Goal: Information Seeking & Learning: Find contact information

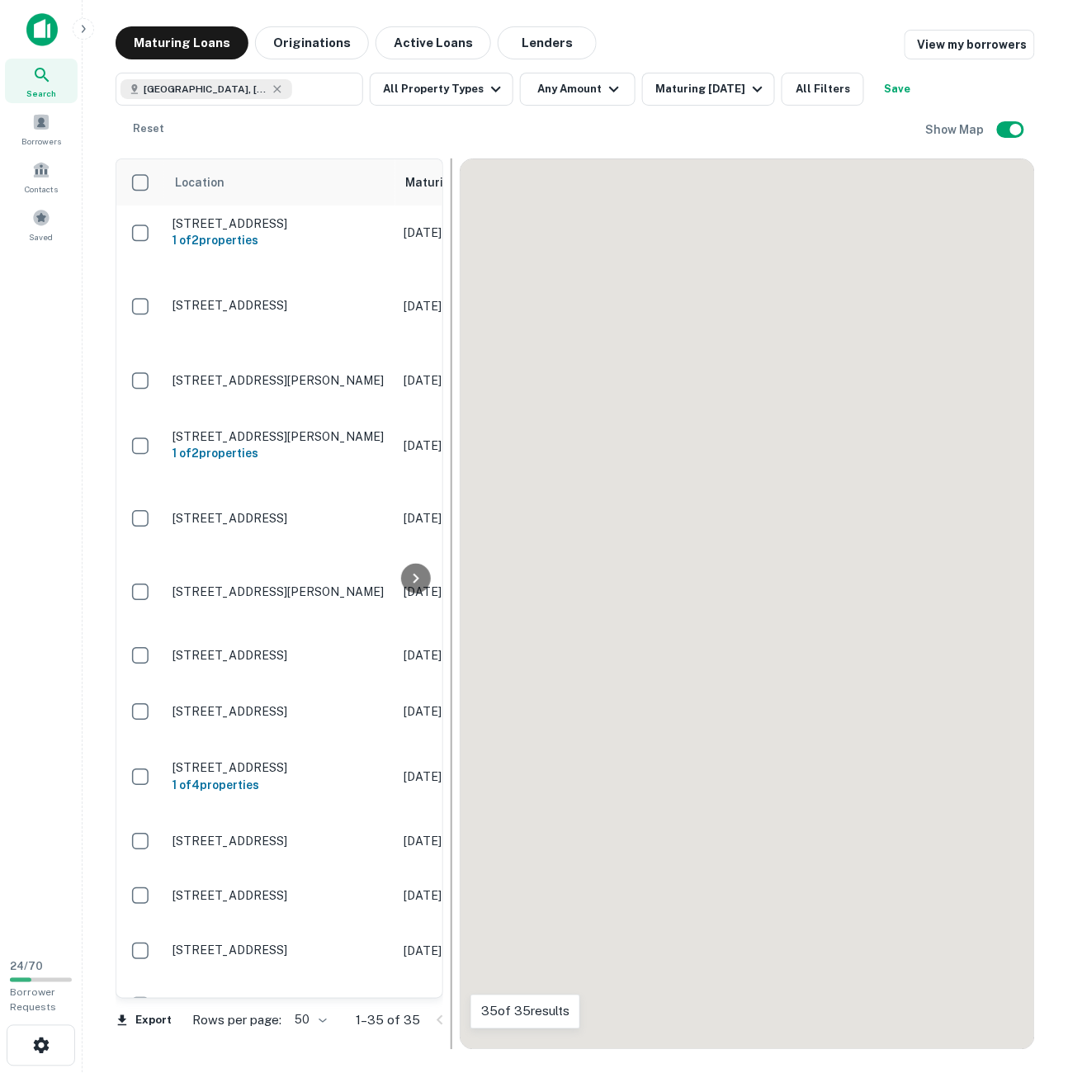
drag, startPoint x: 490, startPoint y: 439, endPoint x: 451, endPoint y: 441, distance: 39.7
click at [451, 441] on div at bounding box center [452, 604] width 2 height 892
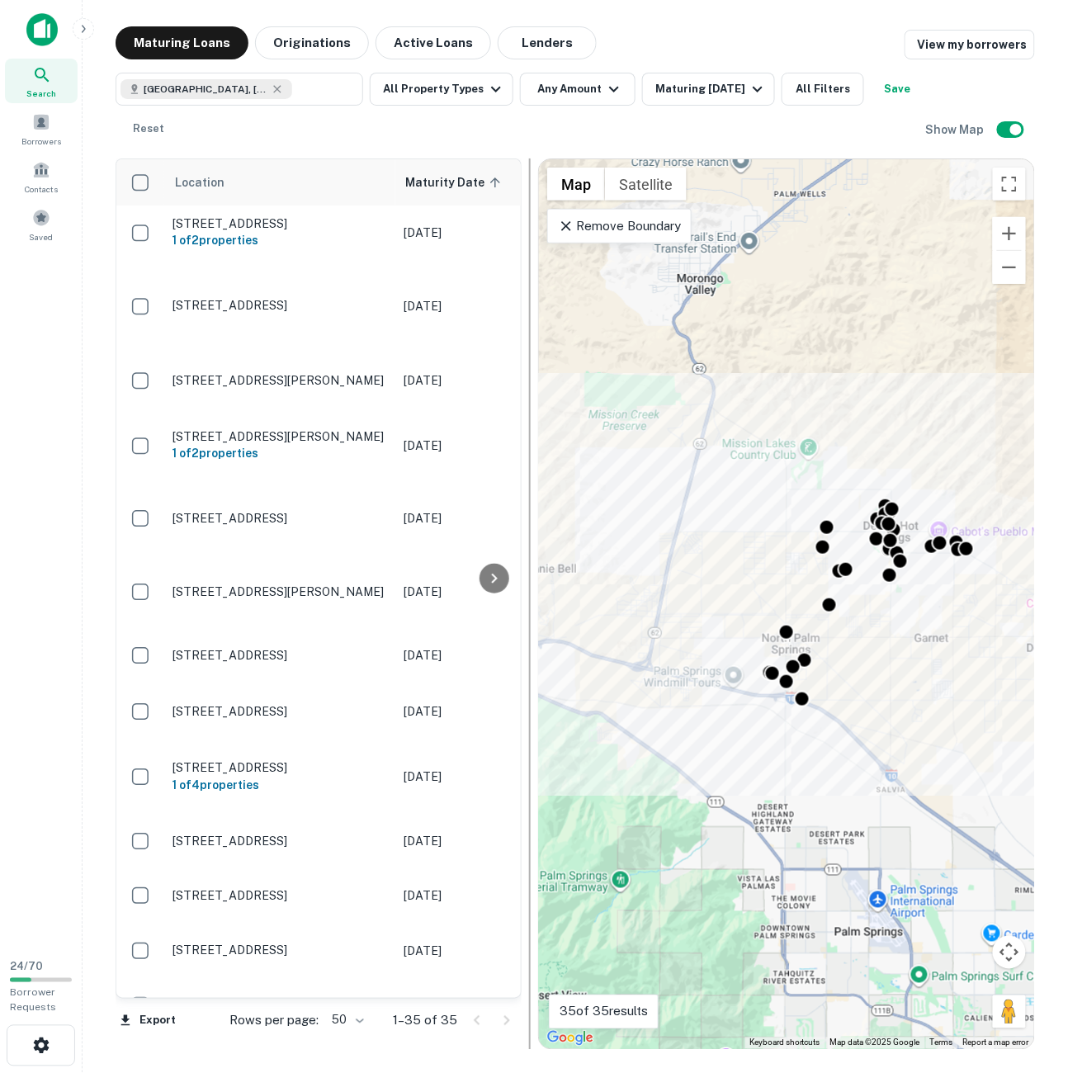
drag, startPoint x: 451, startPoint y: 441, endPoint x: 529, endPoint y: 401, distance: 87.9
click at [529, 401] on div at bounding box center [530, 604] width 2 height 892
click at [489, 97] on icon "button" at bounding box center [496, 89] width 20 height 20
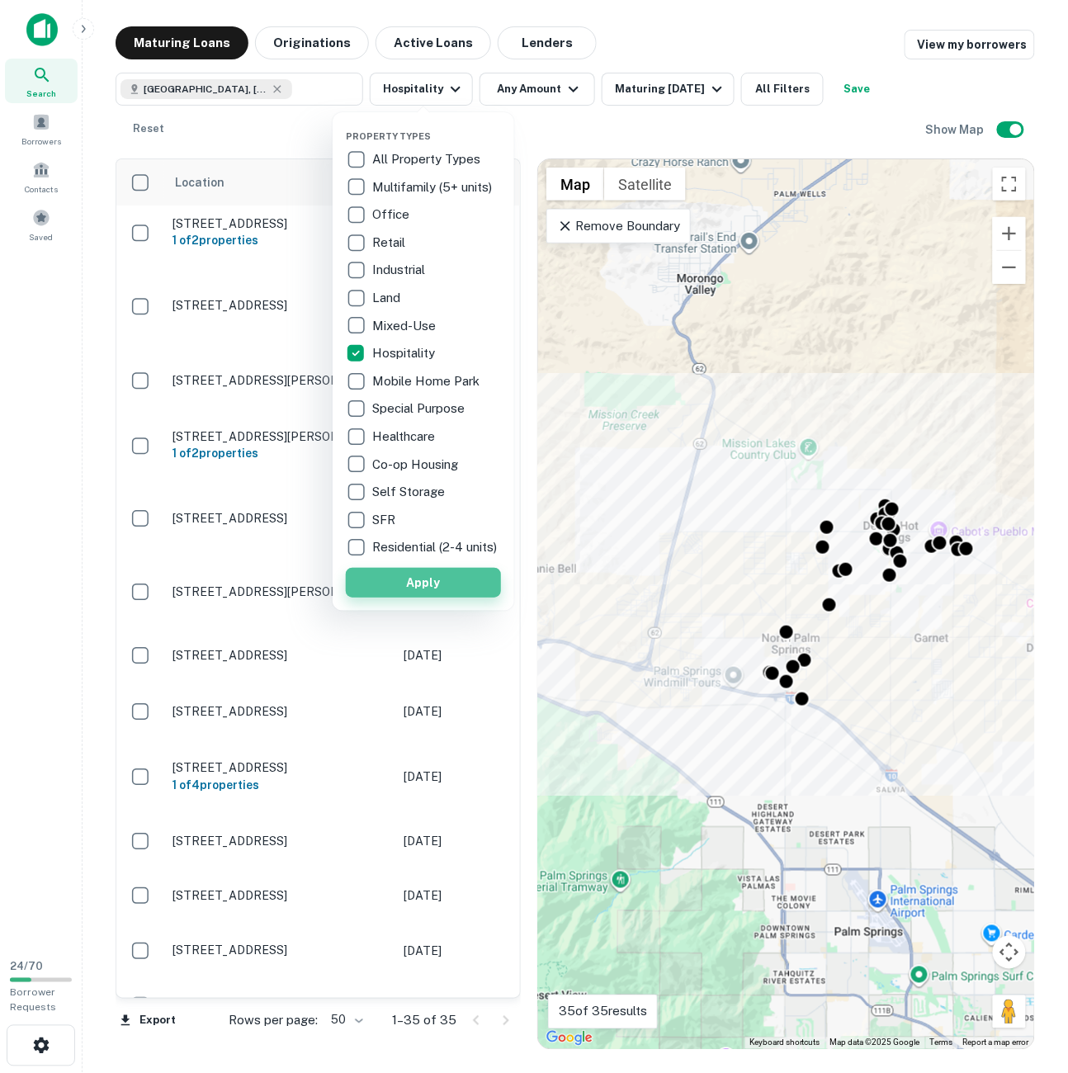
click at [439, 584] on button "Apply" at bounding box center [423, 583] width 155 height 30
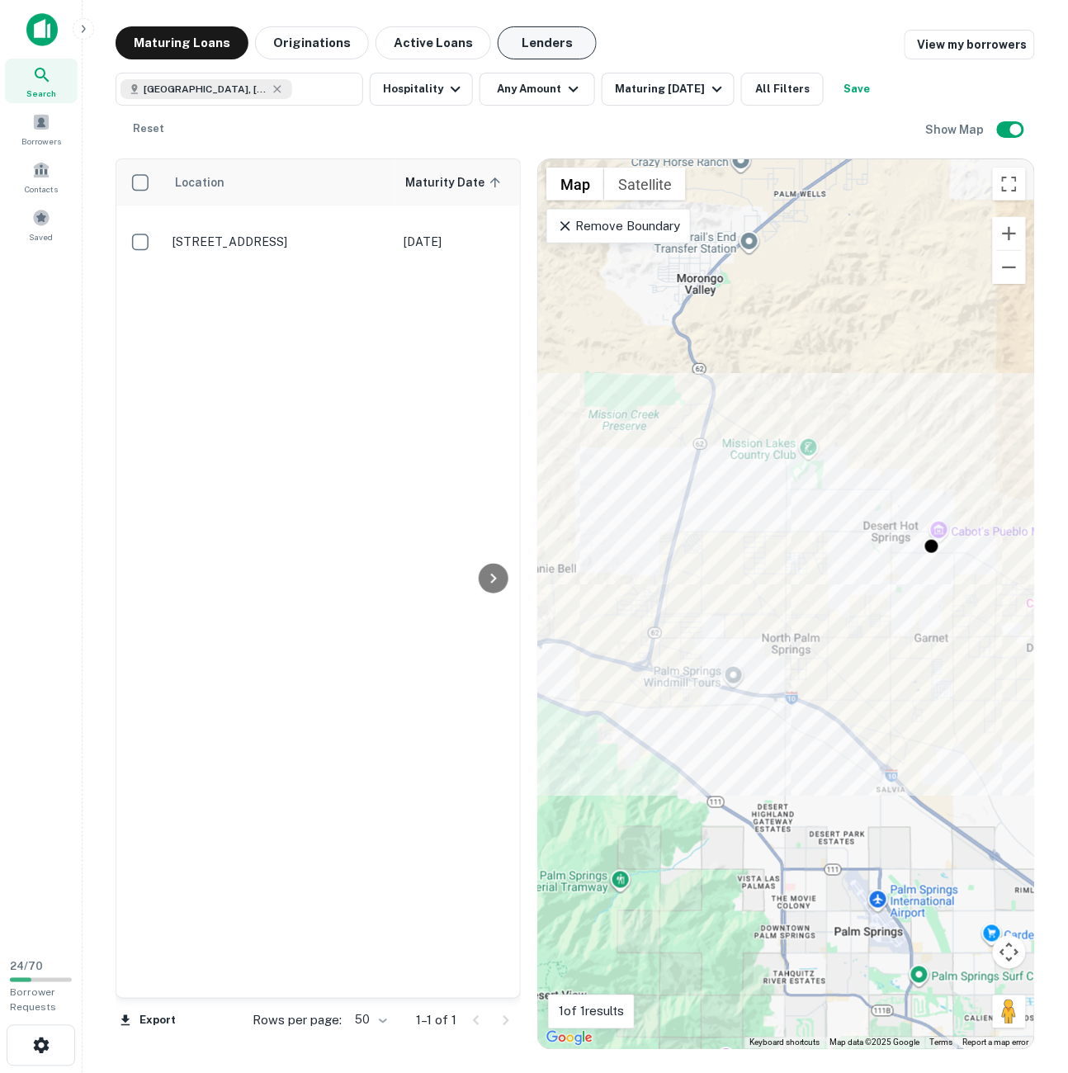
click at [537, 33] on button "Lenders" at bounding box center [547, 42] width 99 height 33
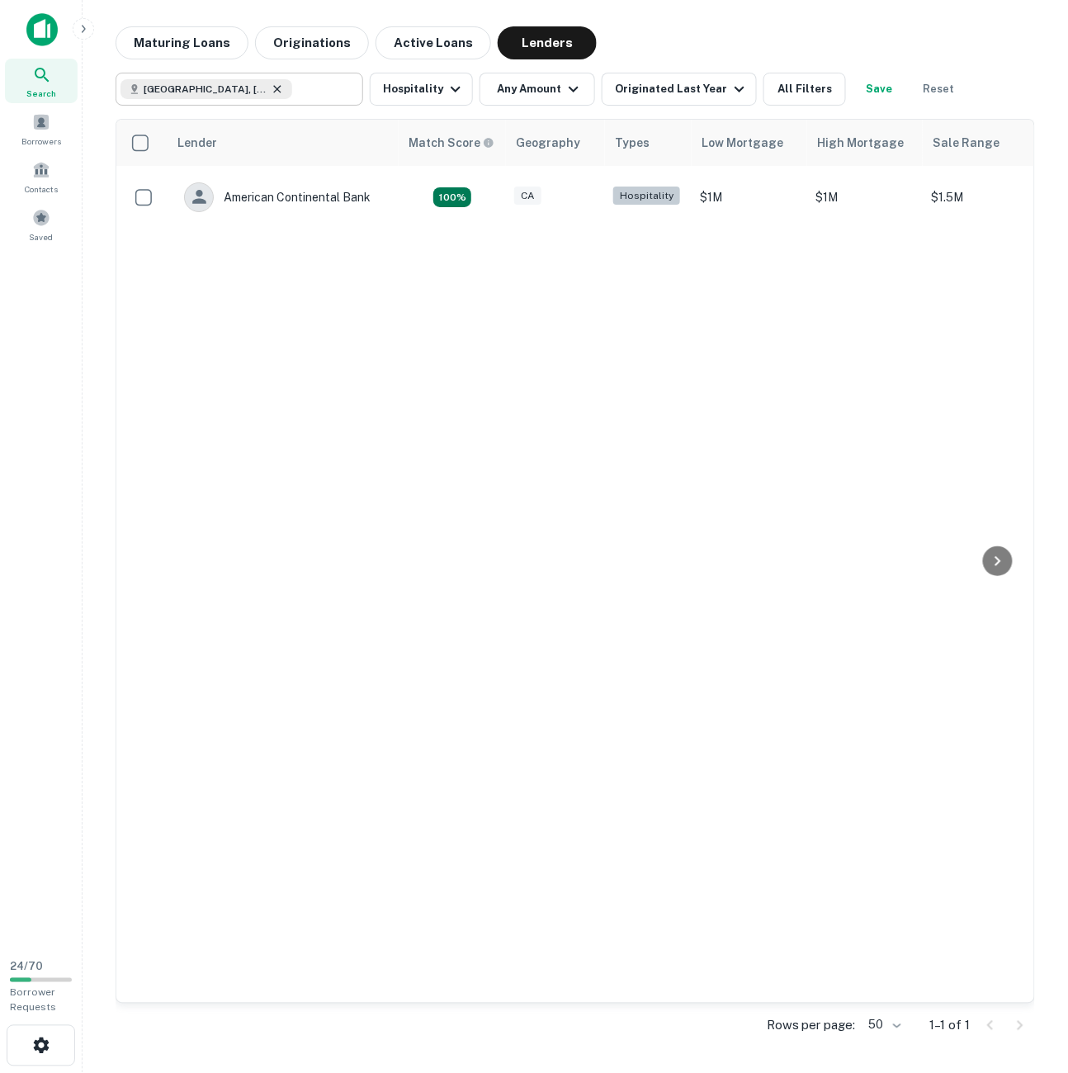
click at [284, 88] on icon at bounding box center [277, 89] width 13 height 13
type input "**********"
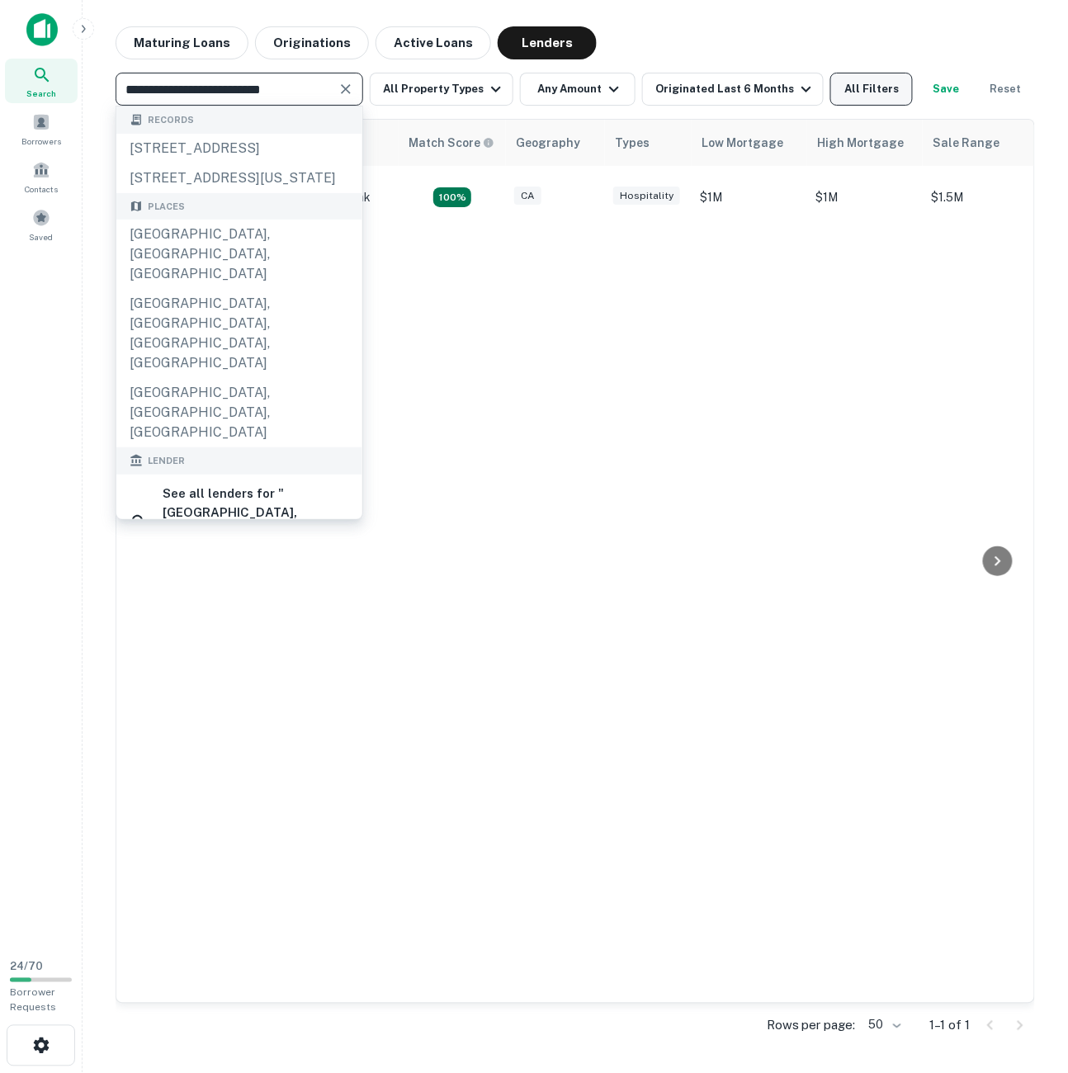
click at [865, 90] on button "All Filters" at bounding box center [871, 89] width 83 height 33
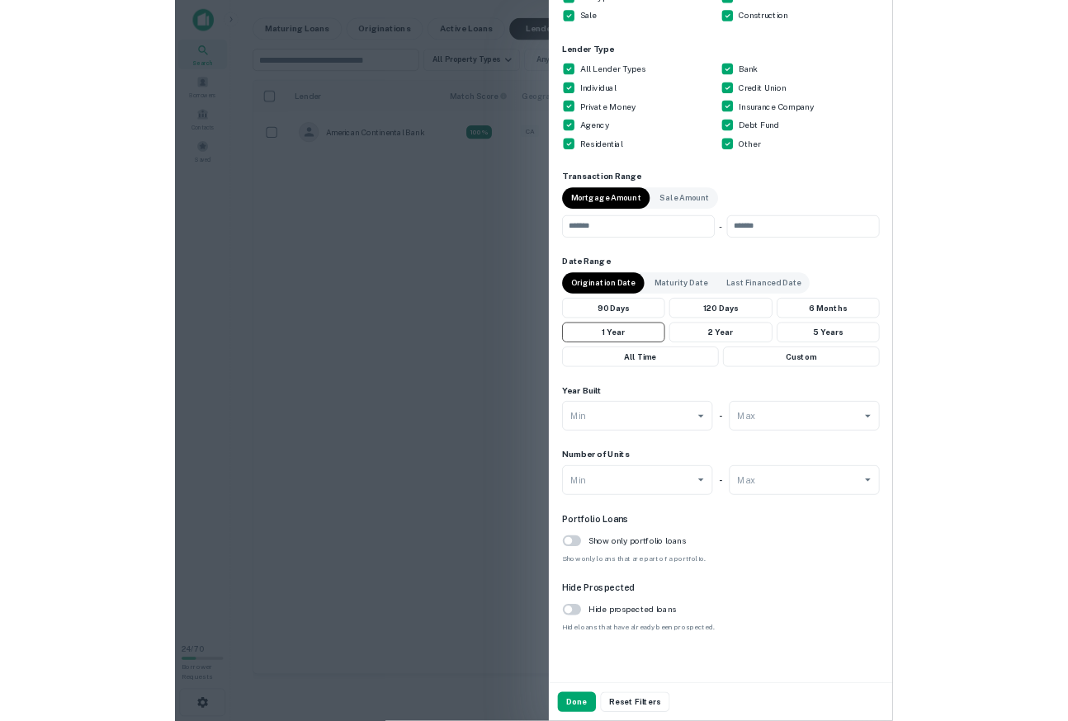
scroll to position [604, 0]
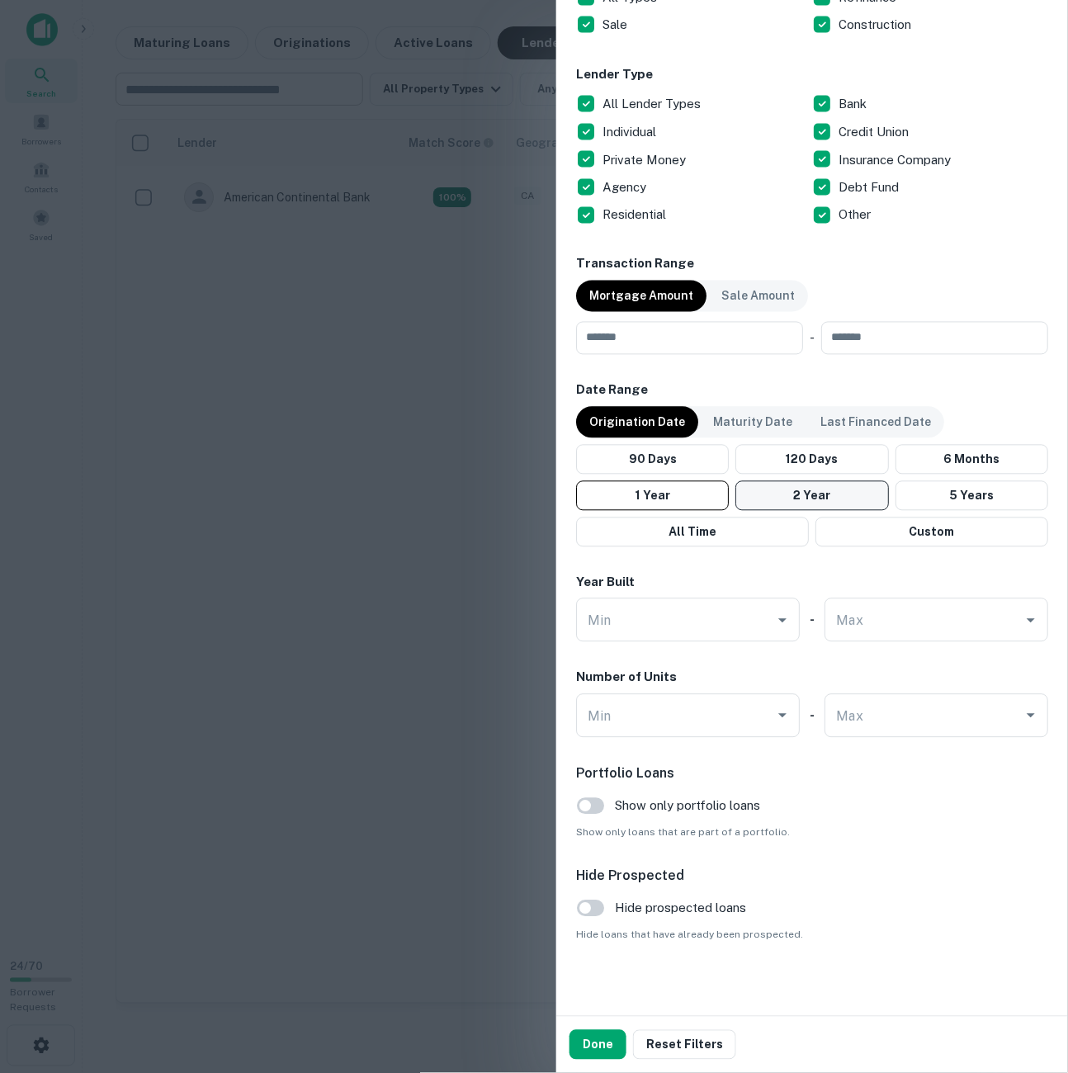
click at [803, 490] on button "2 Year" at bounding box center [812, 496] width 153 height 30
click at [580, 1037] on button "Done" at bounding box center [598, 1045] width 57 height 30
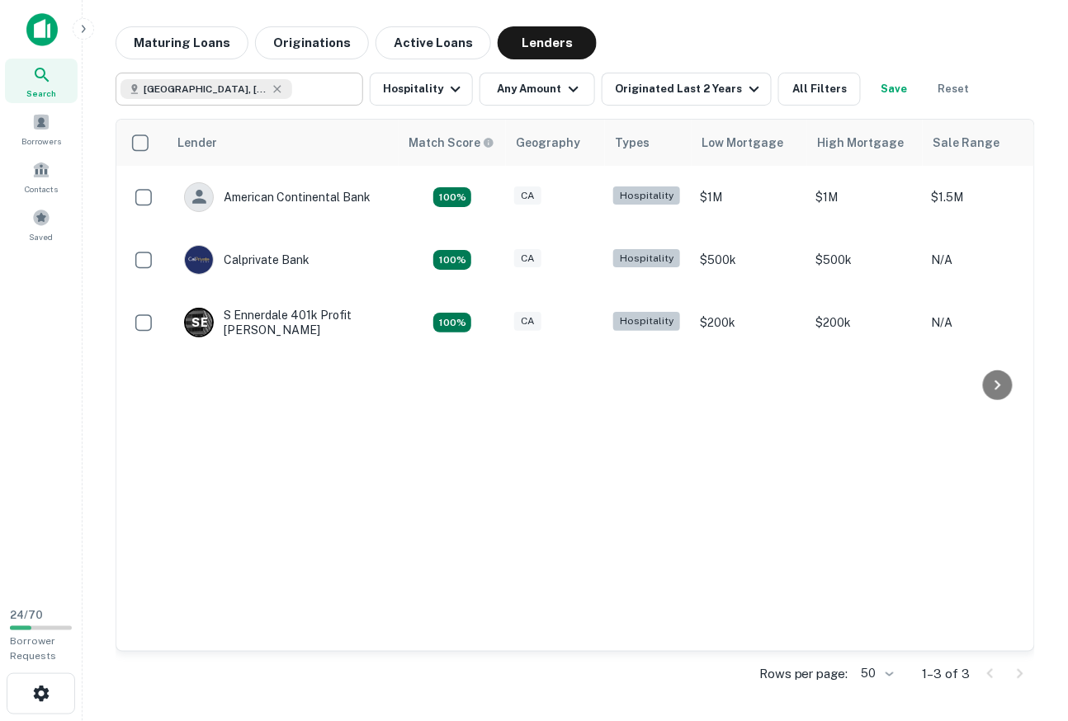
click at [414, 387] on div "Lender Match Score Geography Types Low Mortgage High Mortgage Sale Range Americ…" at bounding box center [575, 386] width 918 height 532
click at [284, 90] on icon at bounding box center [277, 89] width 13 height 13
type input "**********"
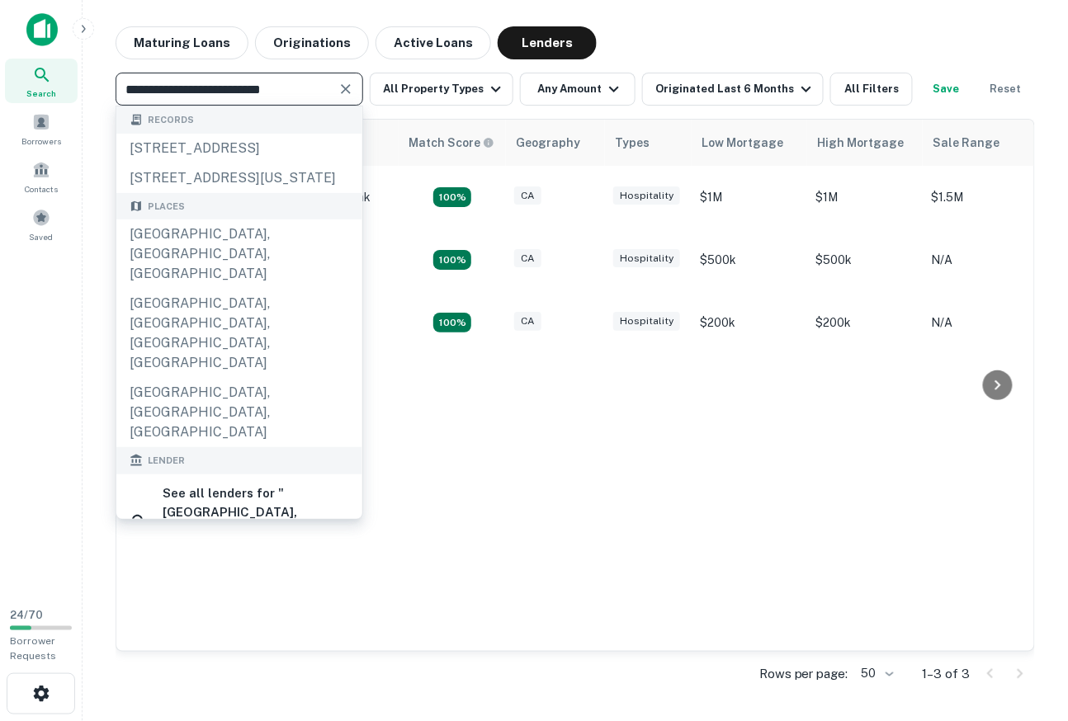
click at [344, 88] on icon "Clear" at bounding box center [346, 89] width 17 height 17
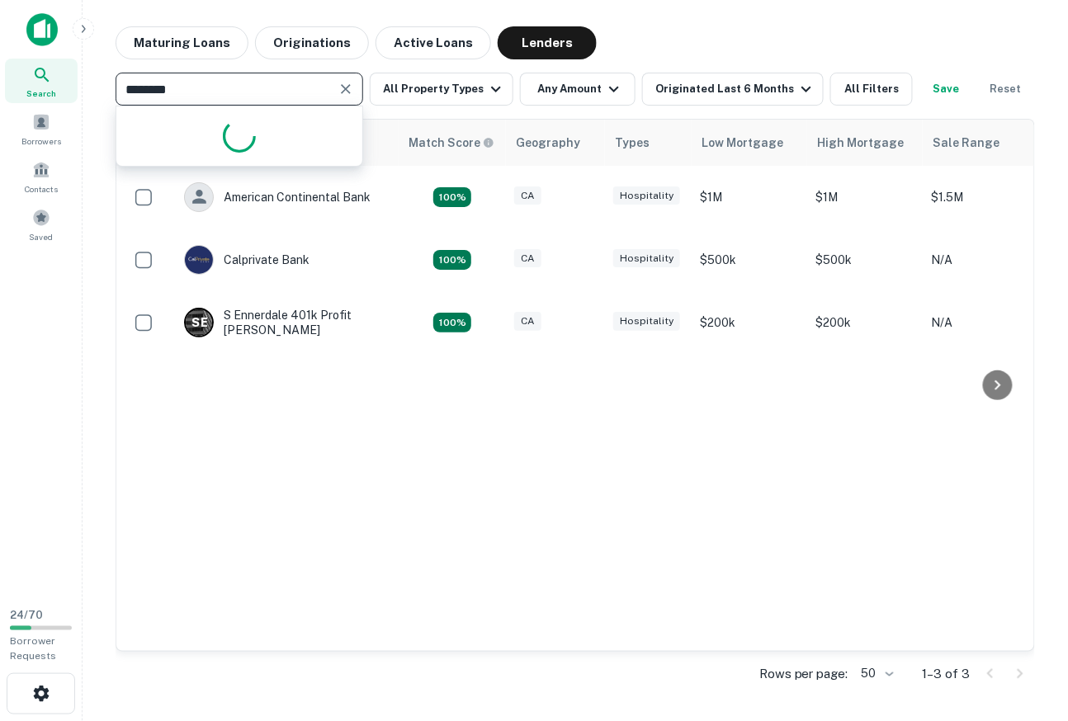
type input "*********"
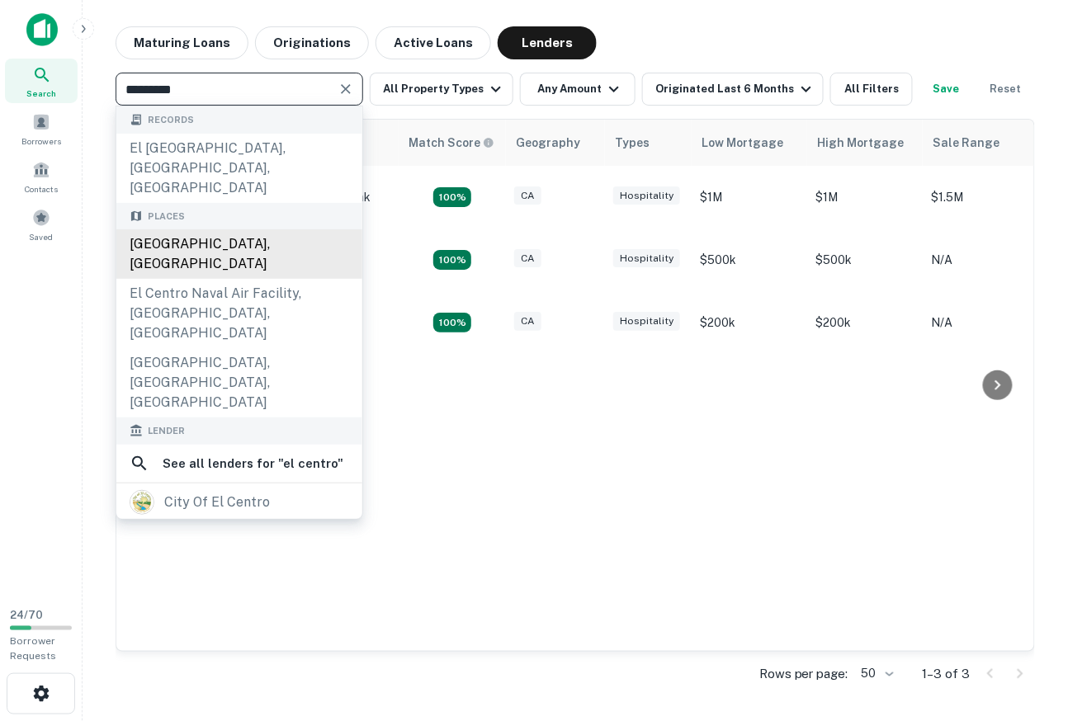
click at [182, 229] on div "[GEOGRAPHIC_DATA], [GEOGRAPHIC_DATA]" at bounding box center [239, 254] width 246 height 50
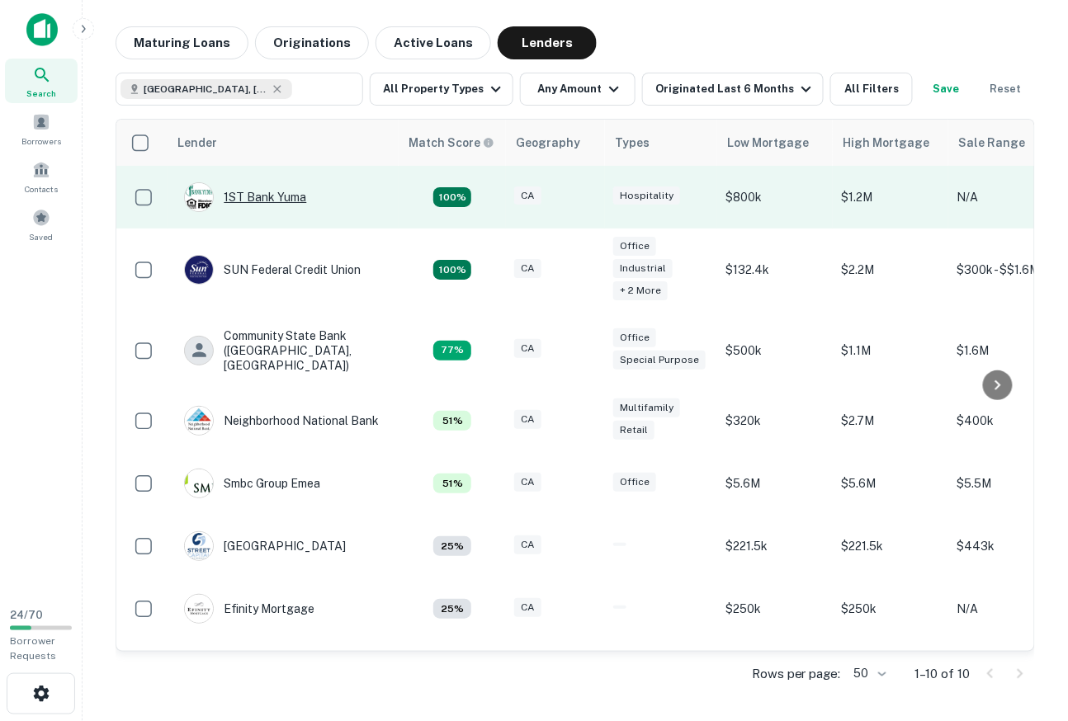
click at [253, 201] on div "1ST Bank Yuma" at bounding box center [245, 197] width 122 height 30
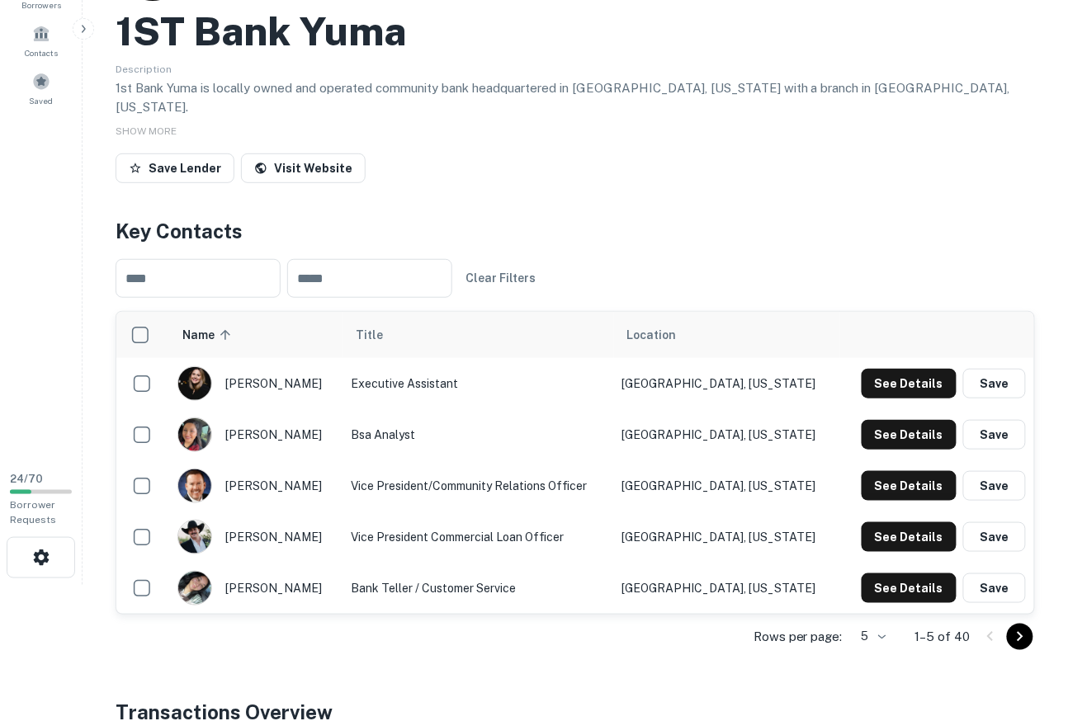
scroll to position [134, 0]
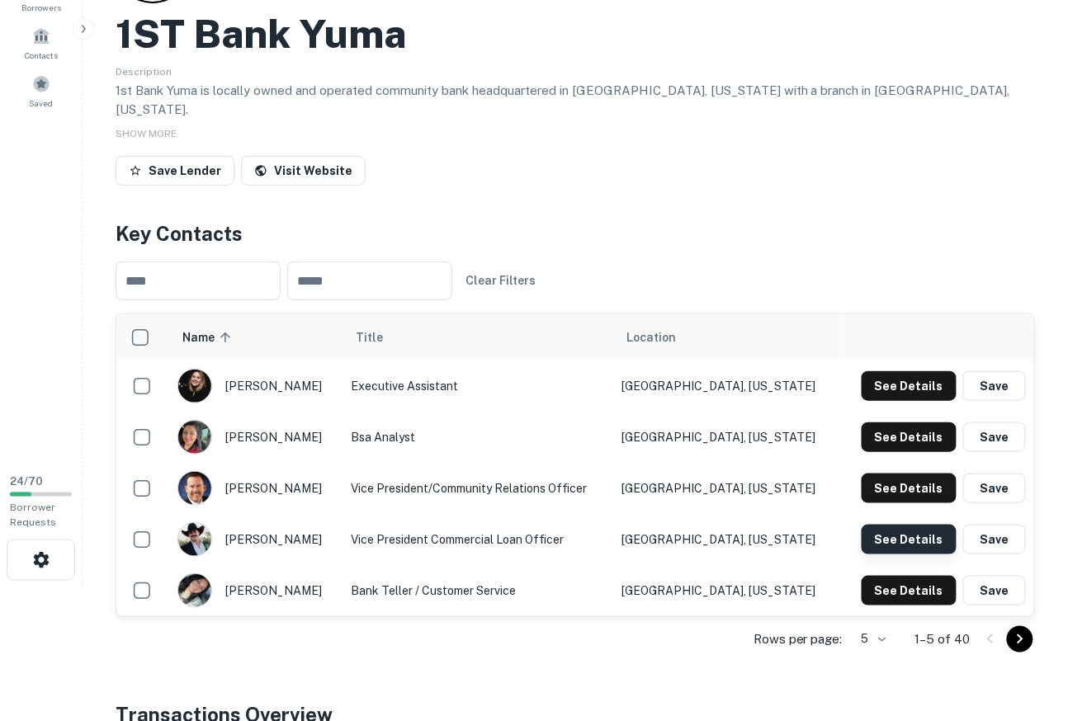
click at [899, 525] on button "See Details" at bounding box center [909, 540] width 95 height 30
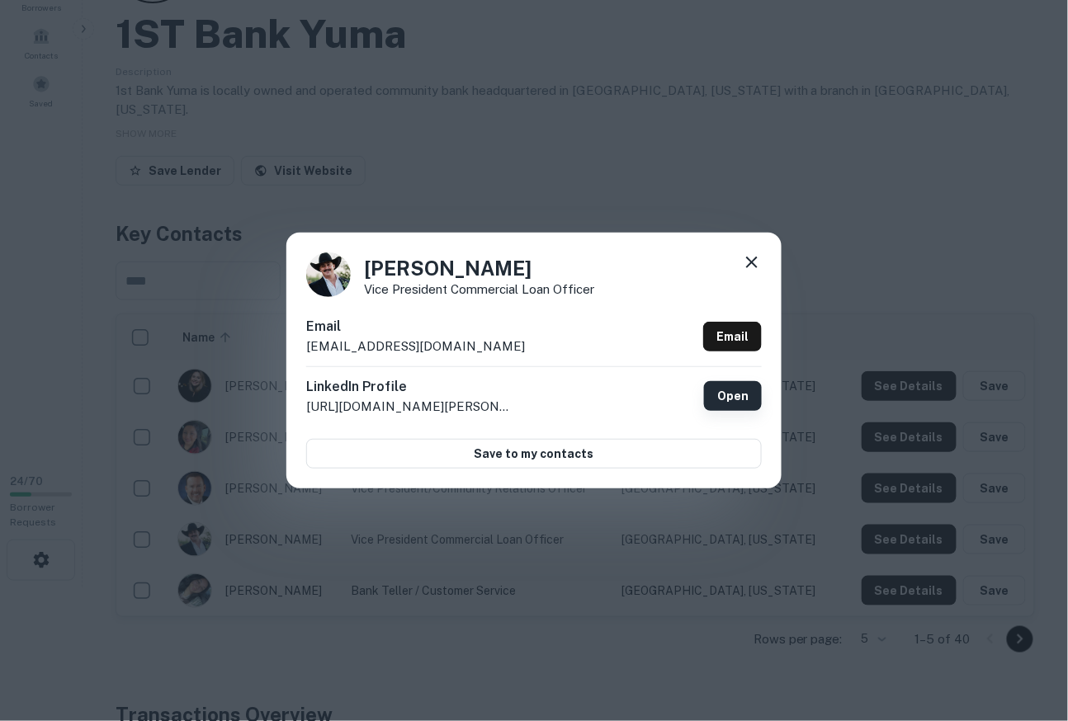
click at [717, 388] on link "Open" at bounding box center [733, 396] width 58 height 30
click at [755, 265] on icon at bounding box center [752, 263] width 20 height 20
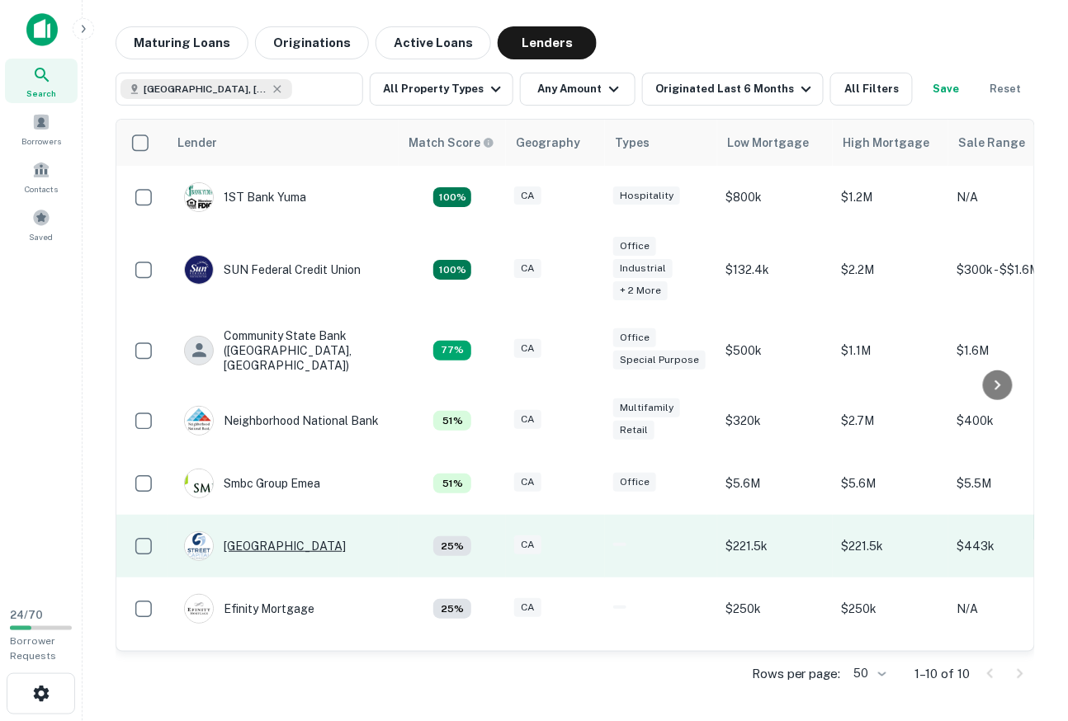
click at [252, 550] on div "[GEOGRAPHIC_DATA]" at bounding box center [265, 547] width 162 height 30
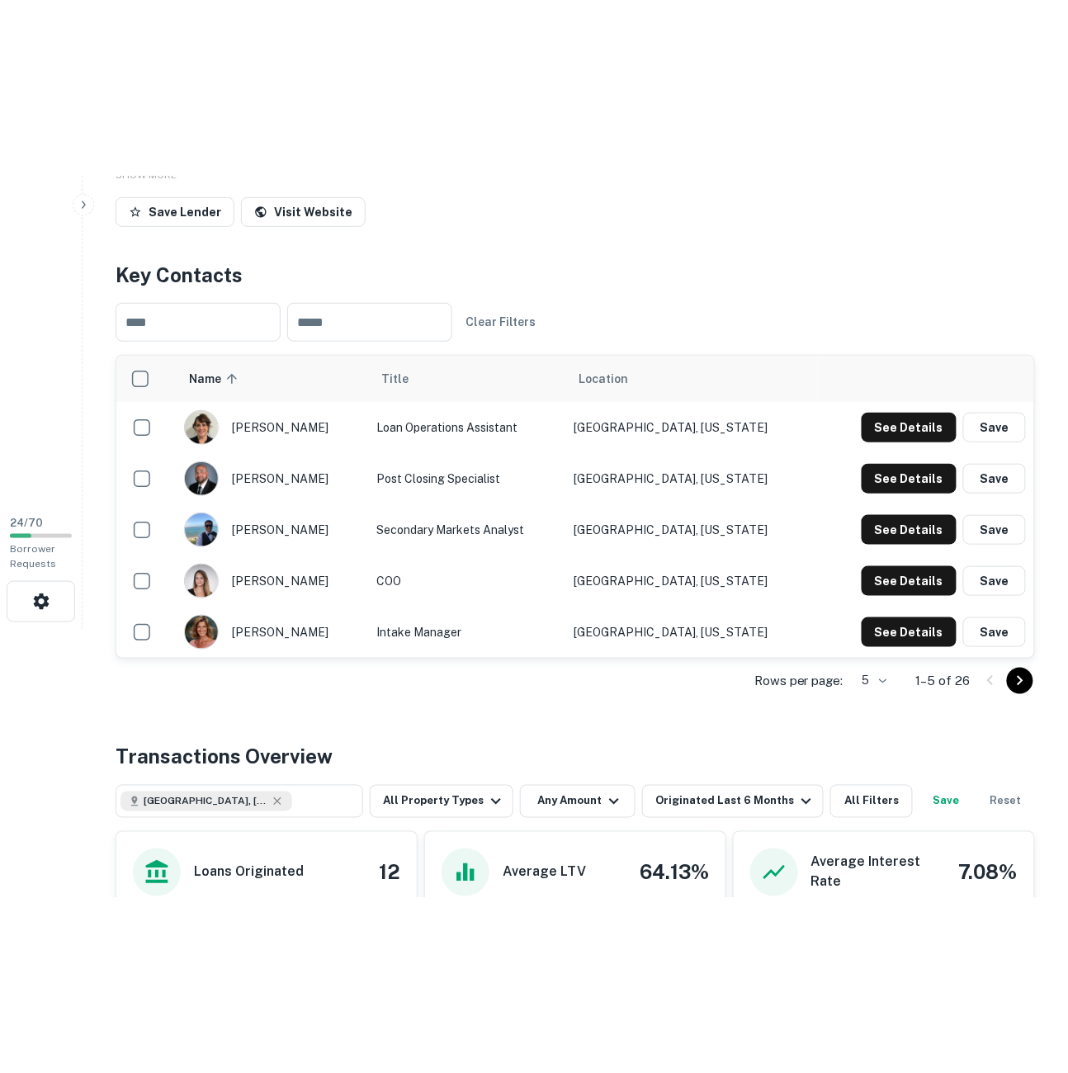
scroll to position [271, 0]
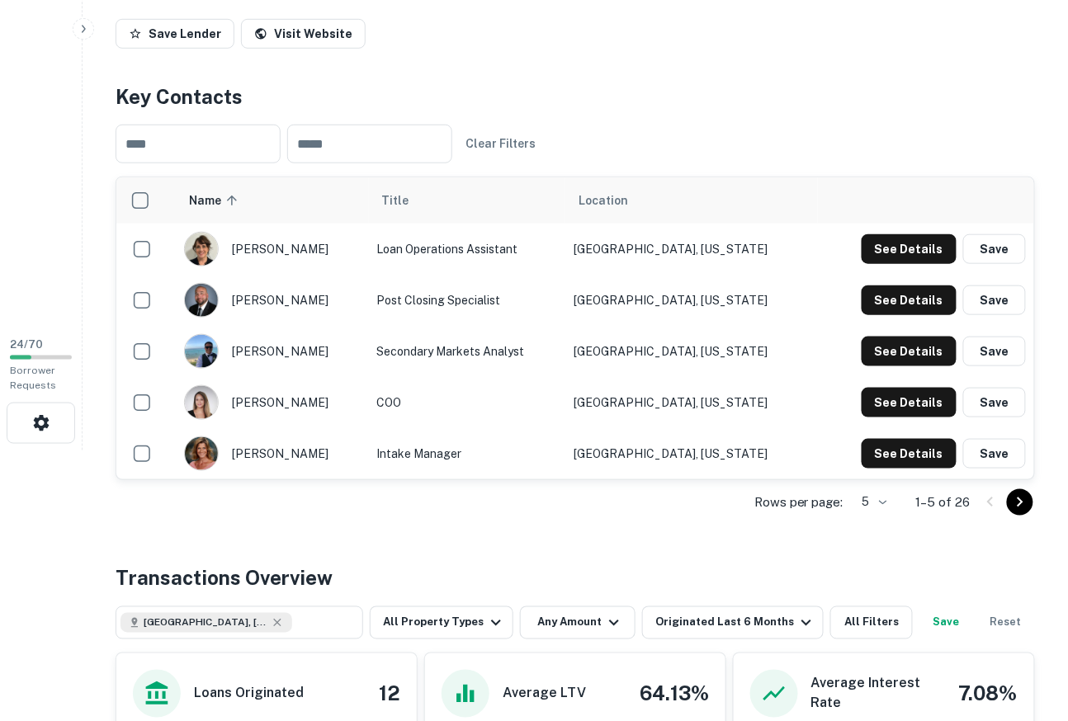
click at [1020, 504] on icon "Go to next page" at bounding box center [1020, 503] width 20 height 20
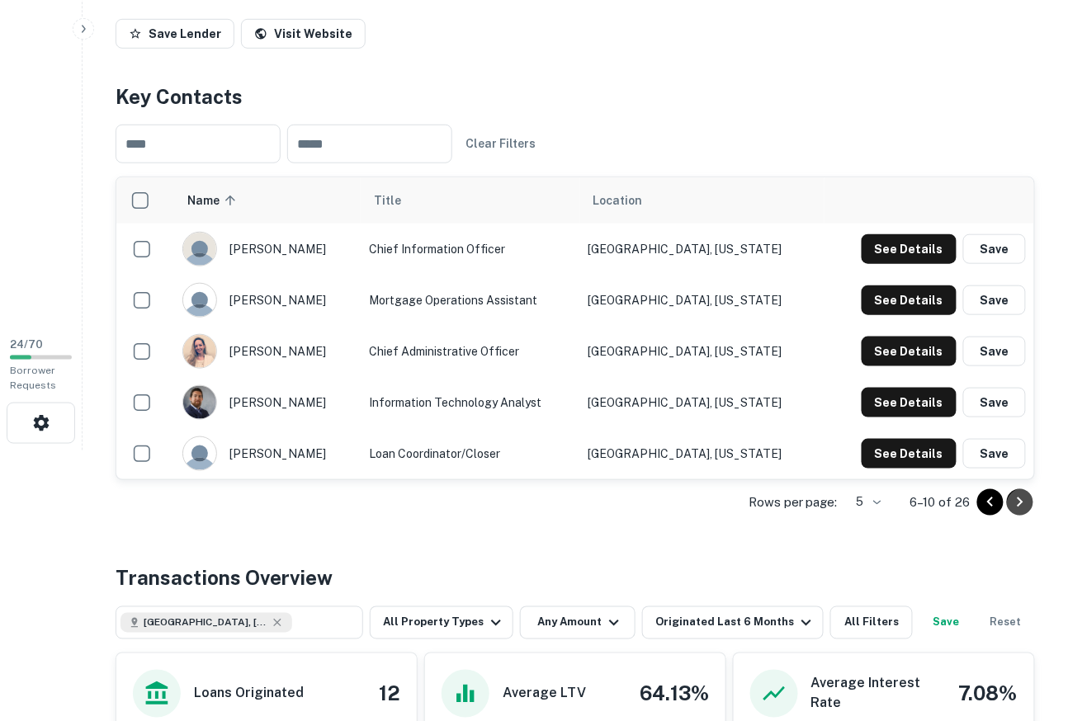
click at [1020, 493] on icon "Go to next page" at bounding box center [1020, 503] width 20 height 20
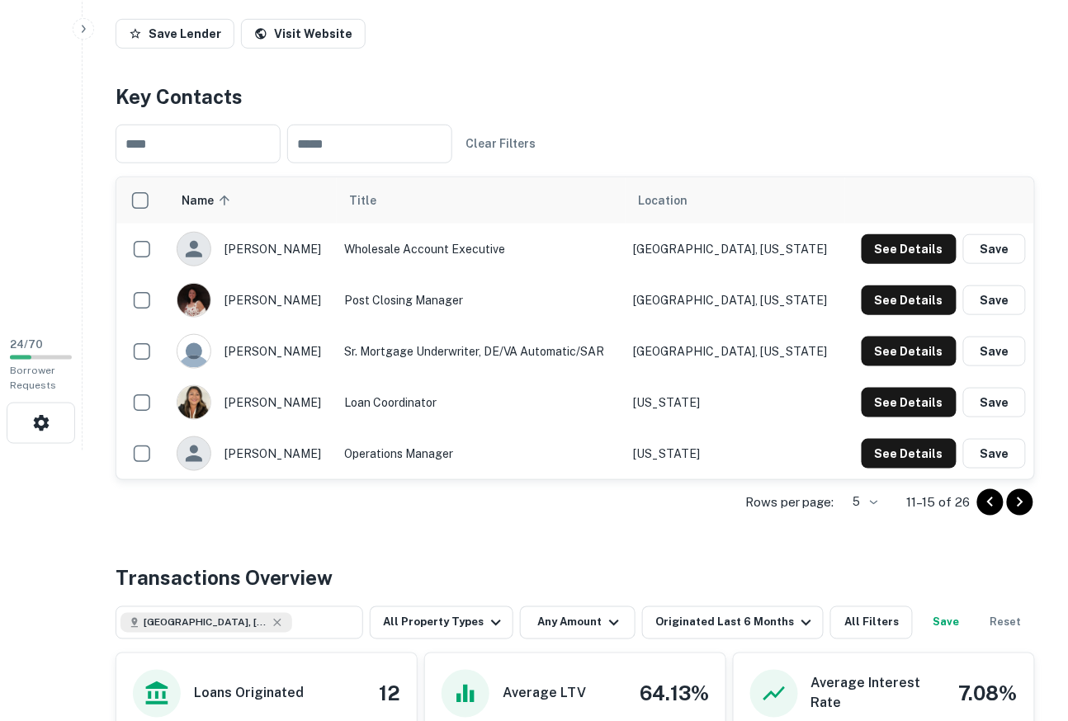
click at [1024, 497] on icon "Go to next page" at bounding box center [1020, 503] width 20 height 20
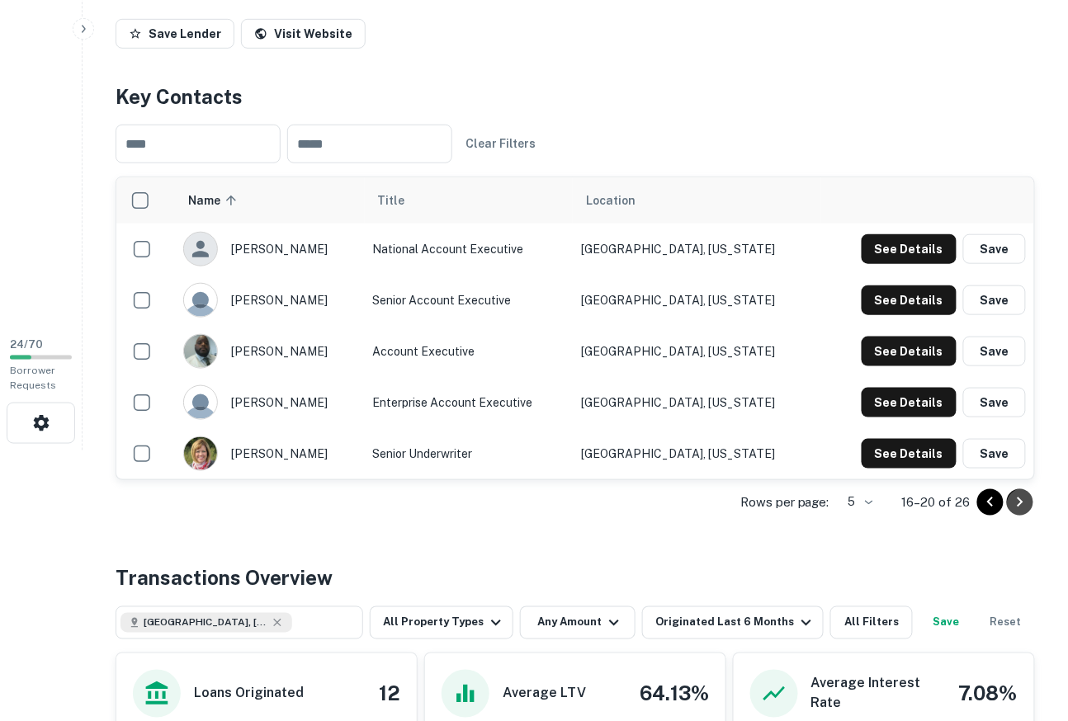
click at [1017, 512] on icon "Go to next page" at bounding box center [1020, 503] width 20 height 20
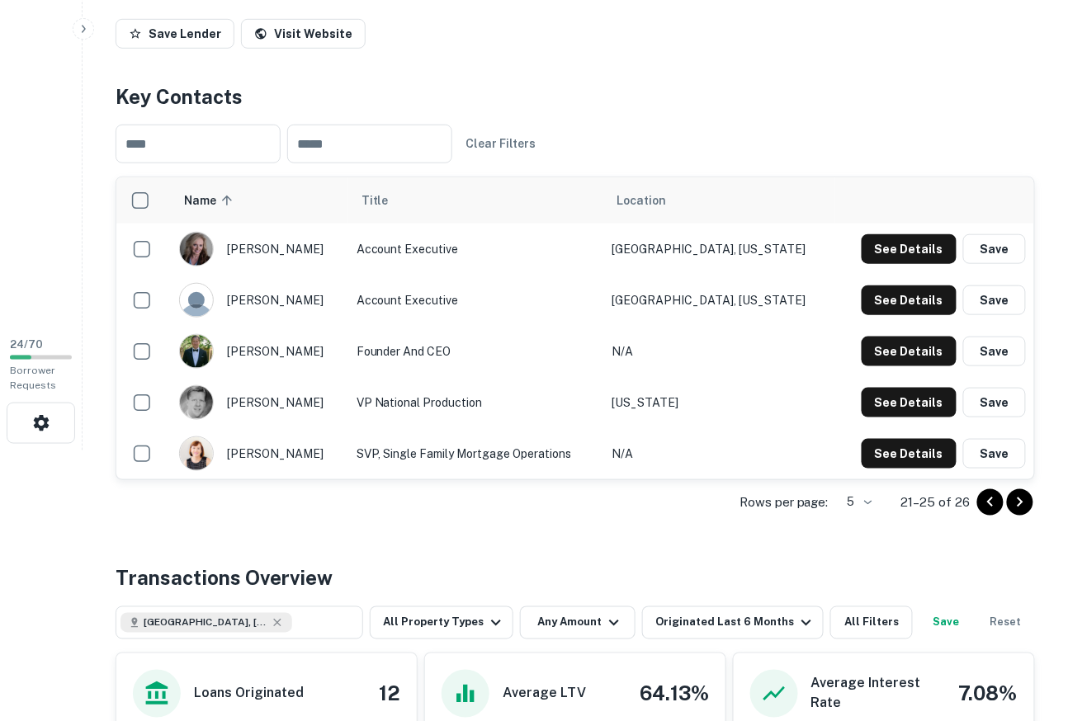
click at [912, 381] on td "See Details Save" at bounding box center [934, 402] width 199 height 51
click at [912, 398] on button "See Details" at bounding box center [909, 403] width 95 height 30
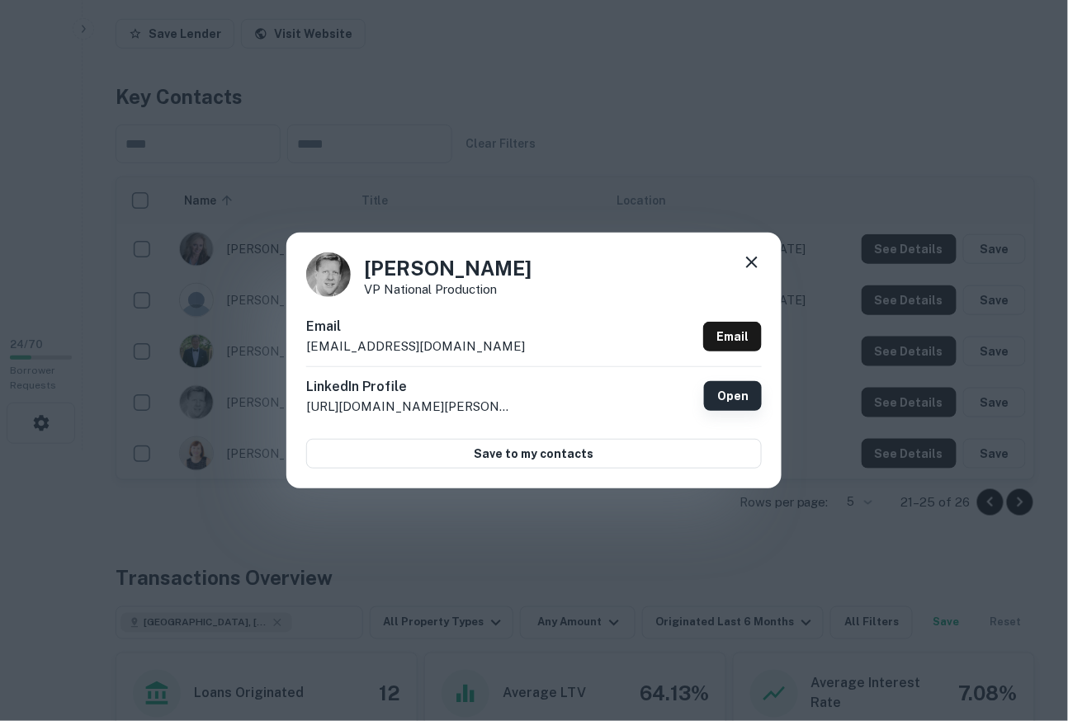
click at [713, 393] on link "Open" at bounding box center [733, 396] width 58 height 30
click at [748, 259] on icon at bounding box center [752, 263] width 20 height 20
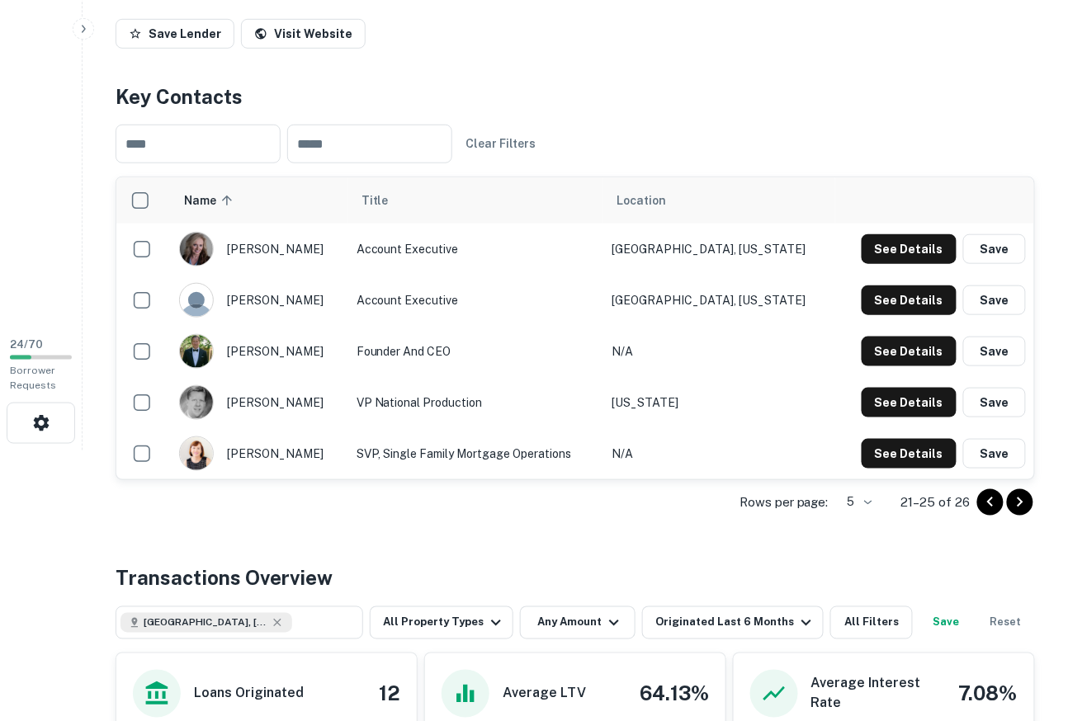
click at [982, 499] on icon "Go to previous page" at bounding box center [991, 503] width 20 height 20
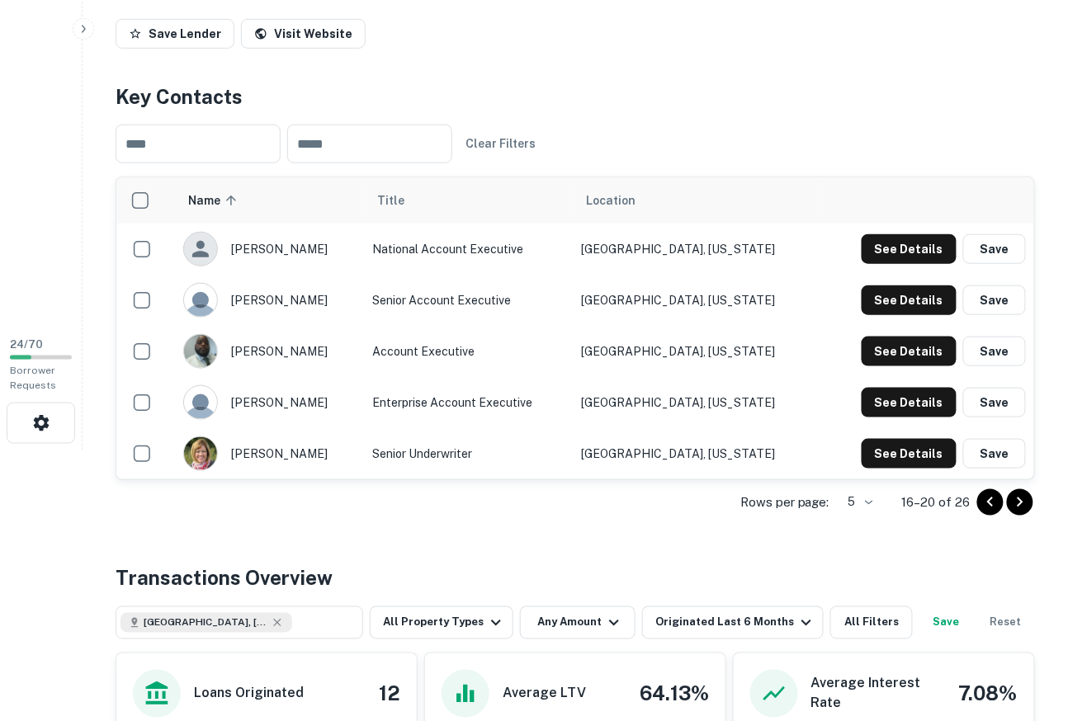
click at [982, 499] on icon "Go to previous page" at bounding box center [991, 503] width 20 height 20
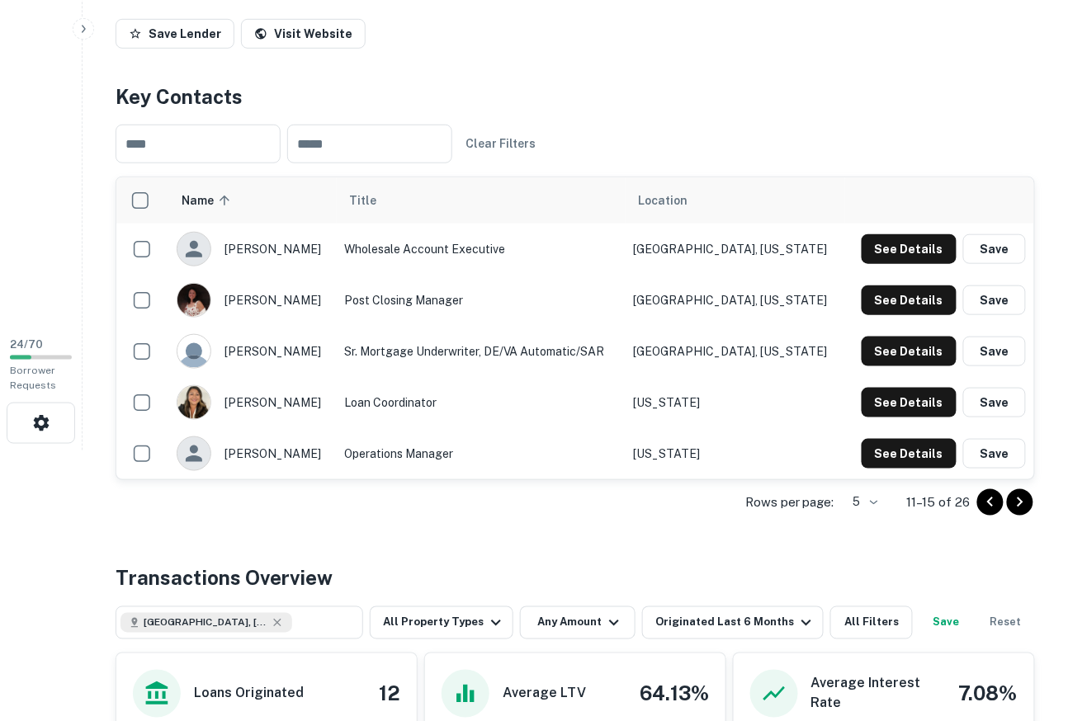
click at [863, 451] on body "Search Borrowers Contacts Saved 24 / 70 Borrower Requests Back to search [GEOGR…" at bounding box center [534, 89] width 1068 height 721
click at [843, 591] on li "25" at bounding box center [849, 595] width 43 height 30
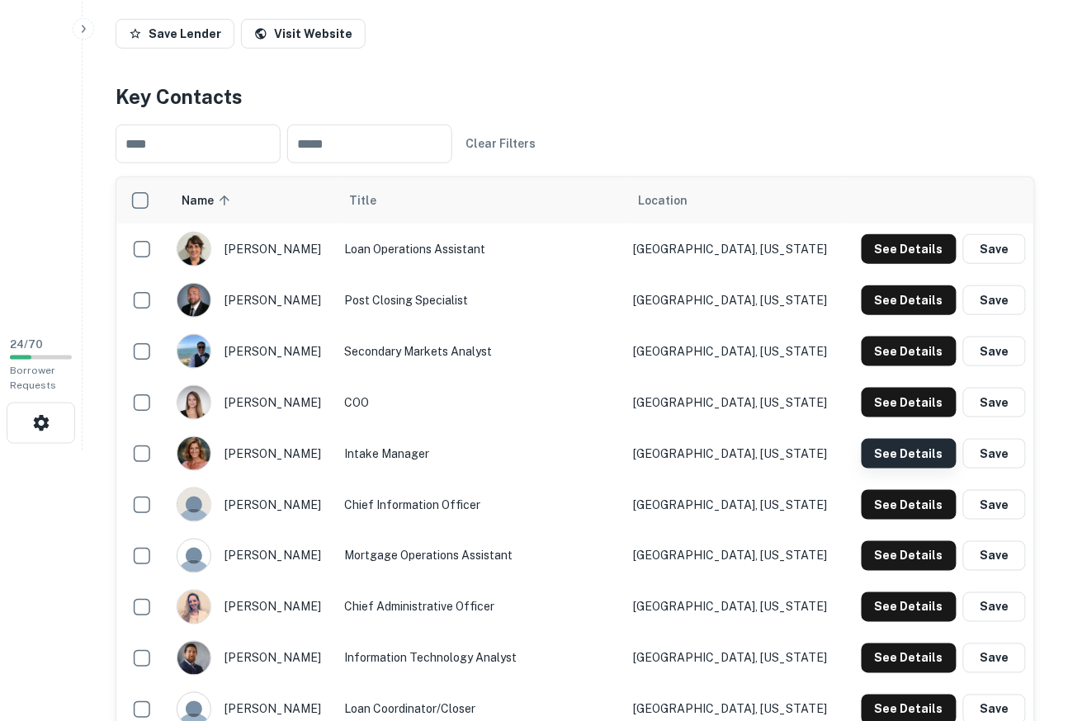
click at [928, 453] on button "See Details" at bounding box center [909, 454] width 95 height 30
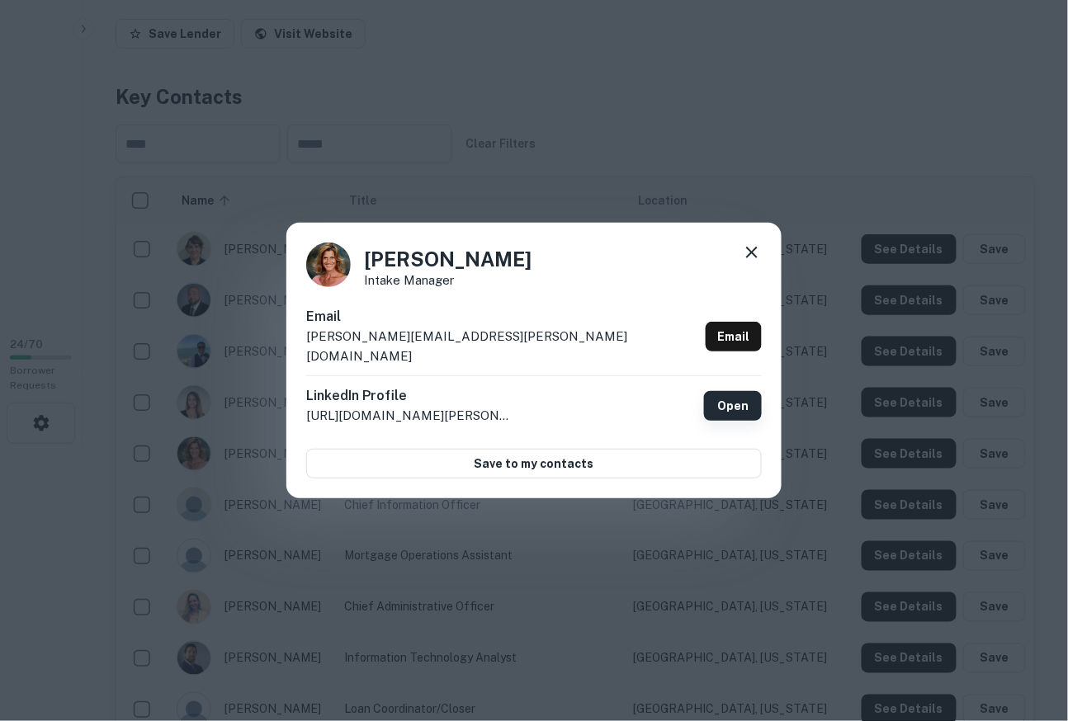
click at [724, 400] on link "Open" at bounding box center [733, 406] width 58 height 30
